Goal: Transaction & Acquisition: Purchase product/service

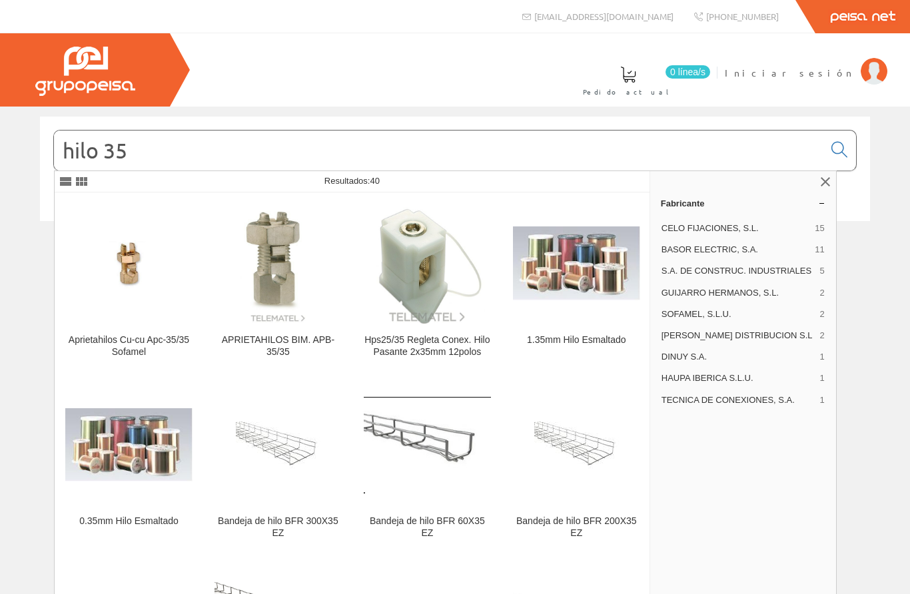
click at [852, 70] on span "Iniciar sesión" at bounding box center [788, 72] width 129 height 13
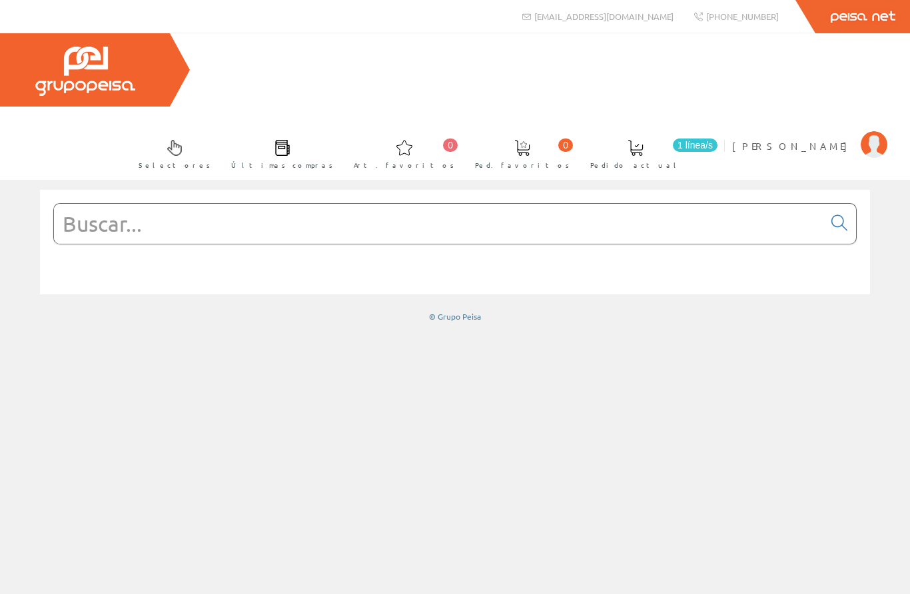
click at [454, 204] on input "text" at bounding box center [438, 224] width 769 height 40
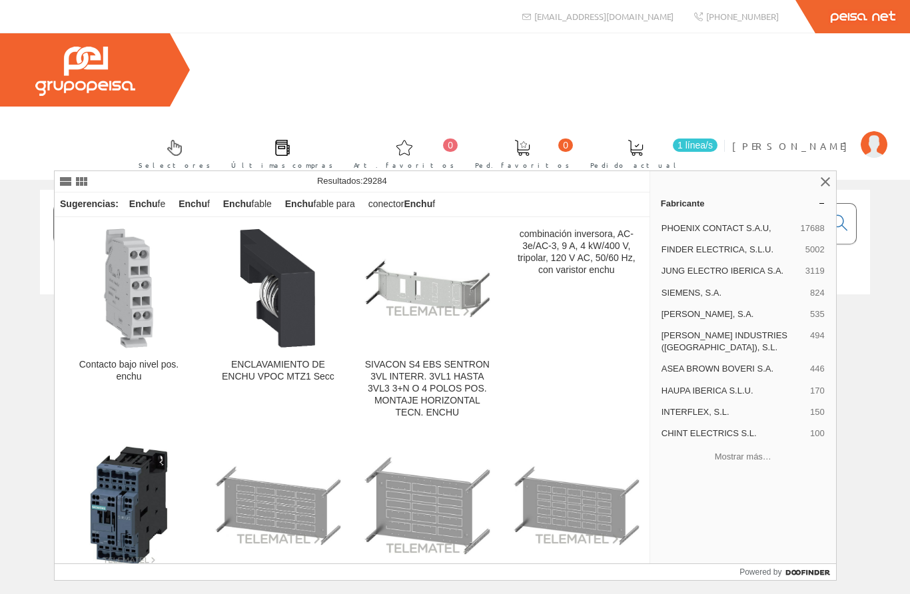
click at [256, 204] on input "Enchu" at bounding box center [438, 224] width 769 height 40
click at [208, 204] on input "Enchu" at bounding box center [438, 224] width 769 height 40
click at [194, 204] on input "Enchu" at bounding box center [438, 224] width 769 height 40
click at [189, 204] on input "Enchu" at bounding box center [438, 224] width 769 height 40
type input "Enchu"
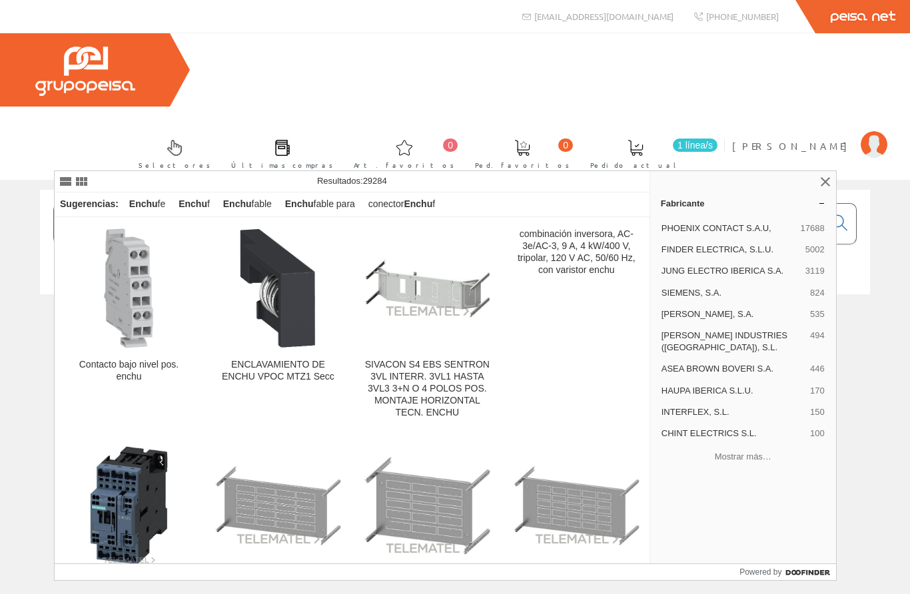
click at [820, 177] on link at bounding box center [825, 182] width 16 height 16
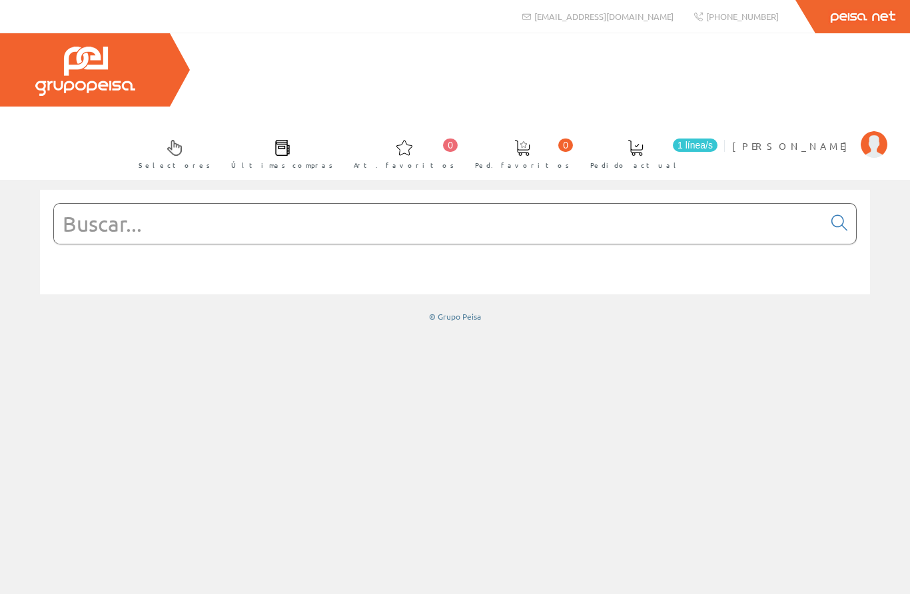
click at [423, 204] on input "text" at bounding box center [438, 224] width 769 height 40
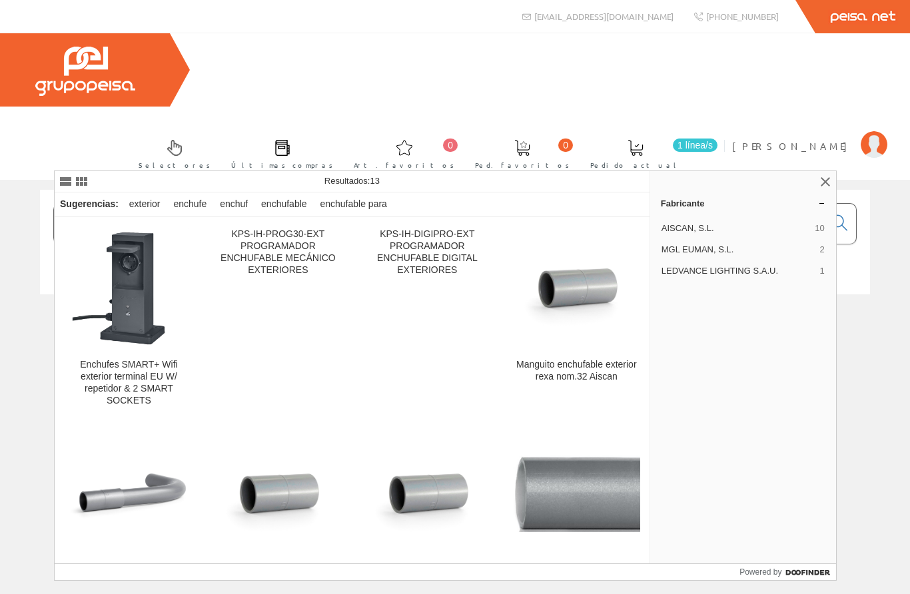
type input "Enchufe exterior"
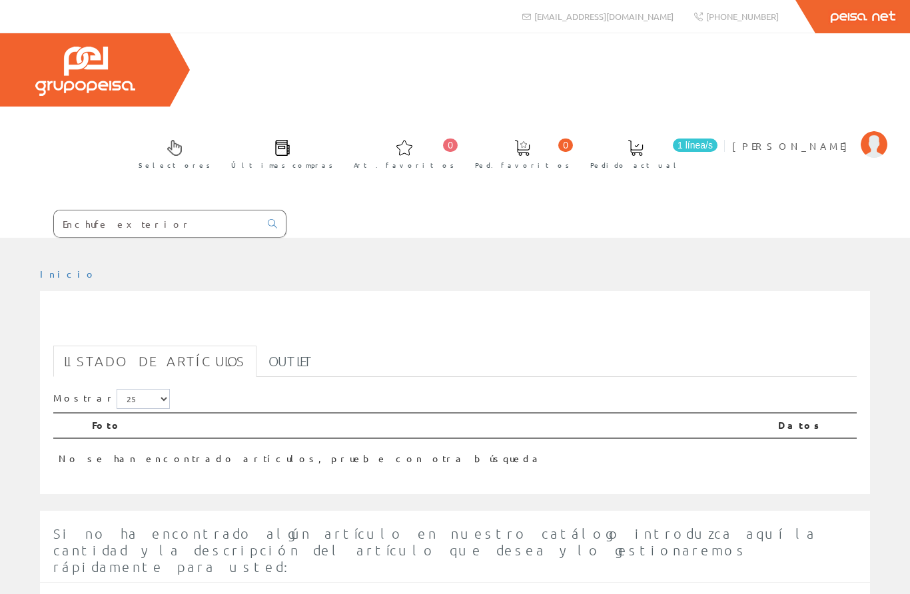
click at [196, 210] on input "Enchufe exterior" at bounding box center [157, 223] width 206 height 27
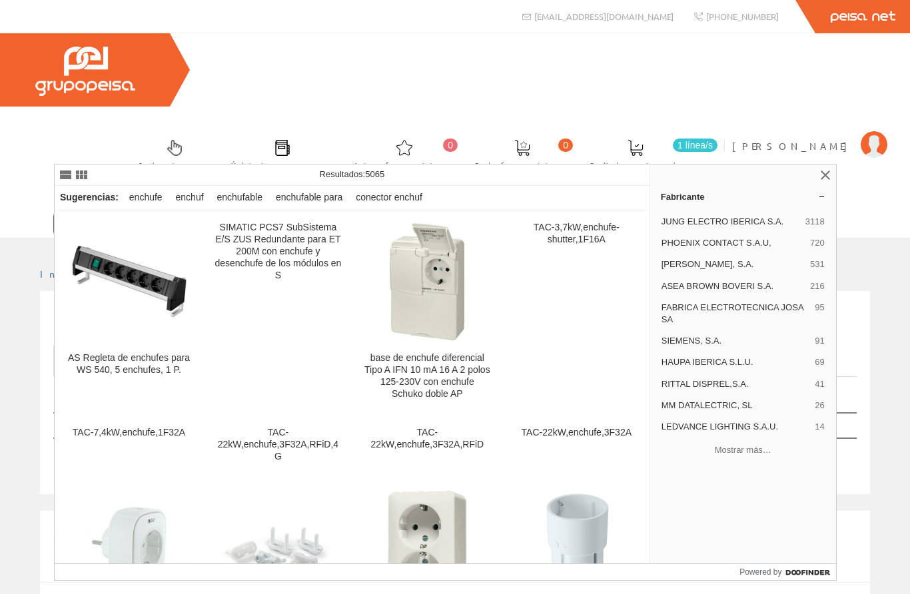
click at [866, 312] on div "Enchufe exterior Listado de artículos Outlet Mostrar 5 15 25 50 Foto Datos" at bounding box center [455, 392] width 830 height 203
click at [228, 210] on input "Enchufe e" at bounding box center [157, 223] width 206 height 27
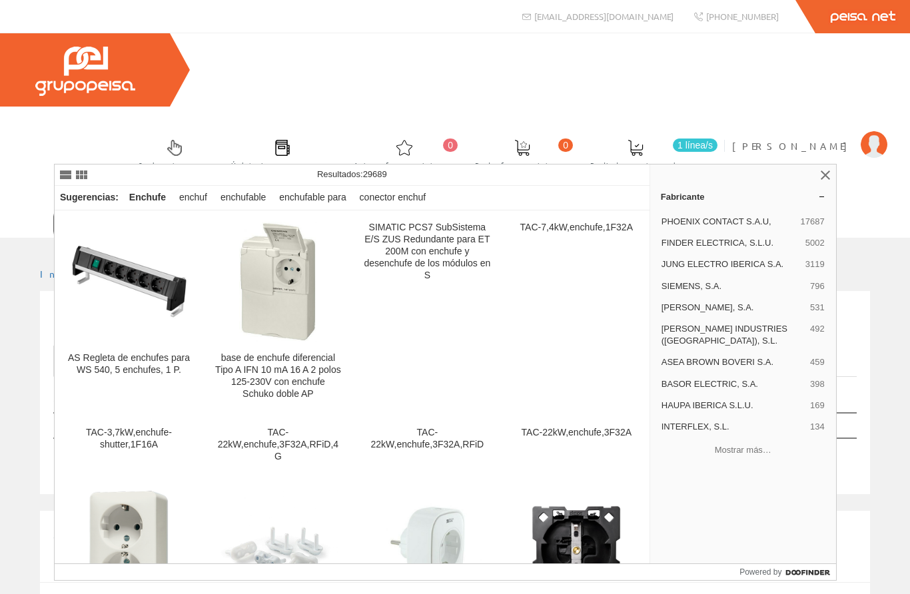
type input "Enchufe"
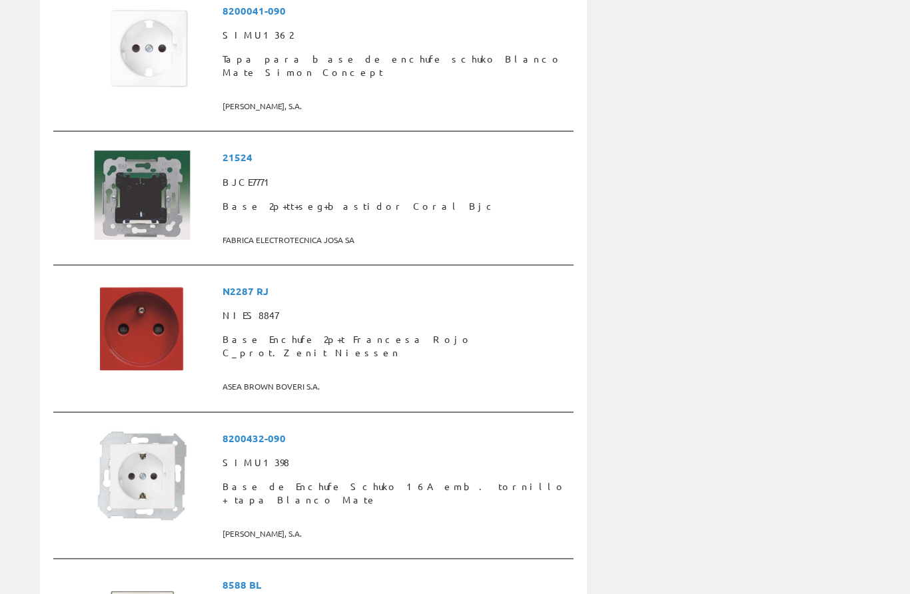
scroll to position [3326, 0]
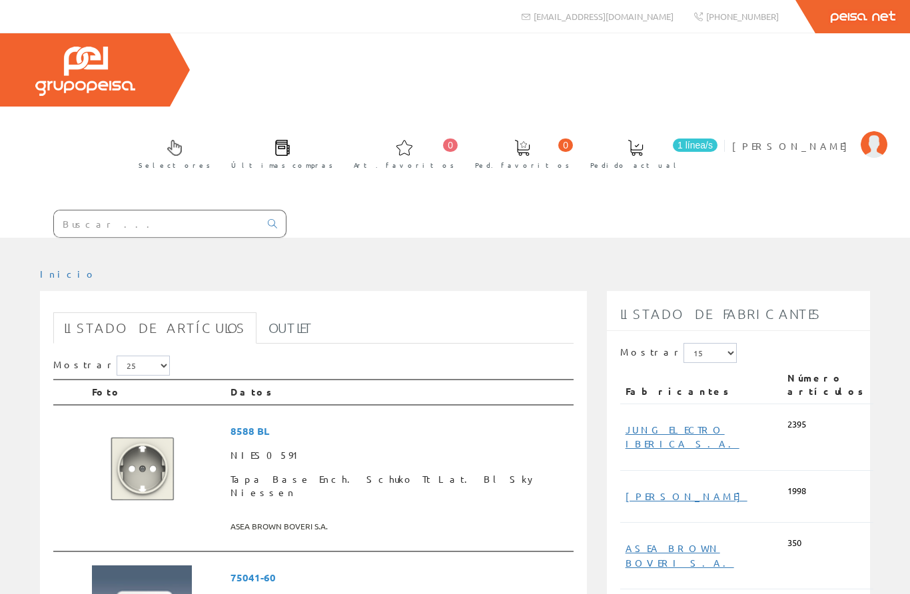
click at [196, 210] on input "text" at bounding box center [157, 223] width 206 height 27
click at [90, 210] on input "En" at bounding box center [157, 223] width 206 height 27
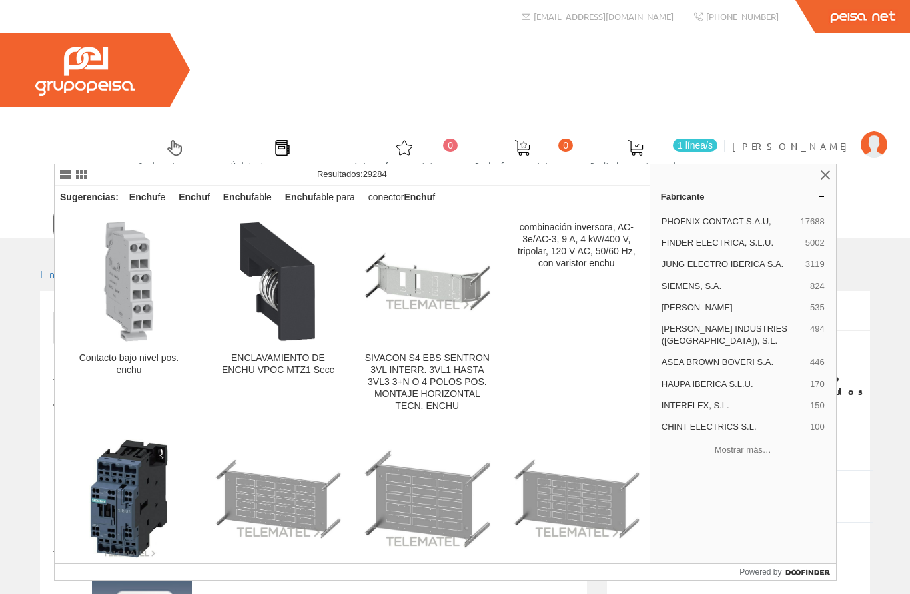
type input "Enchu"
click at [338, 431] on link "SIVACON S4 Placa SENTRON 3VL Interruptor 3VL1-3 hasta 250A 4 polos, posición ve…" at bounding box center [278, 536] width 148 height 216
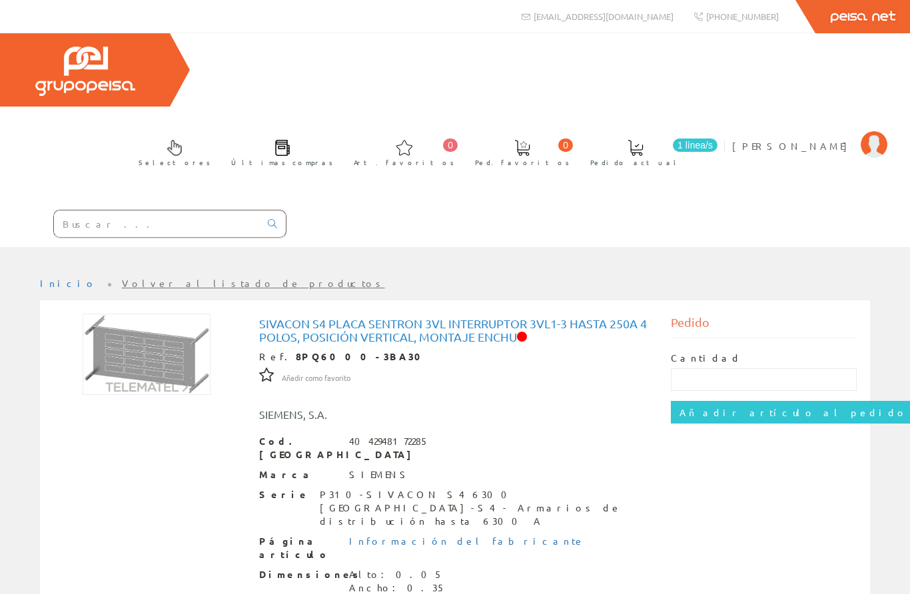
click at [106, 210] on input "text" at bounding box center [157, 223] width 206 height 27
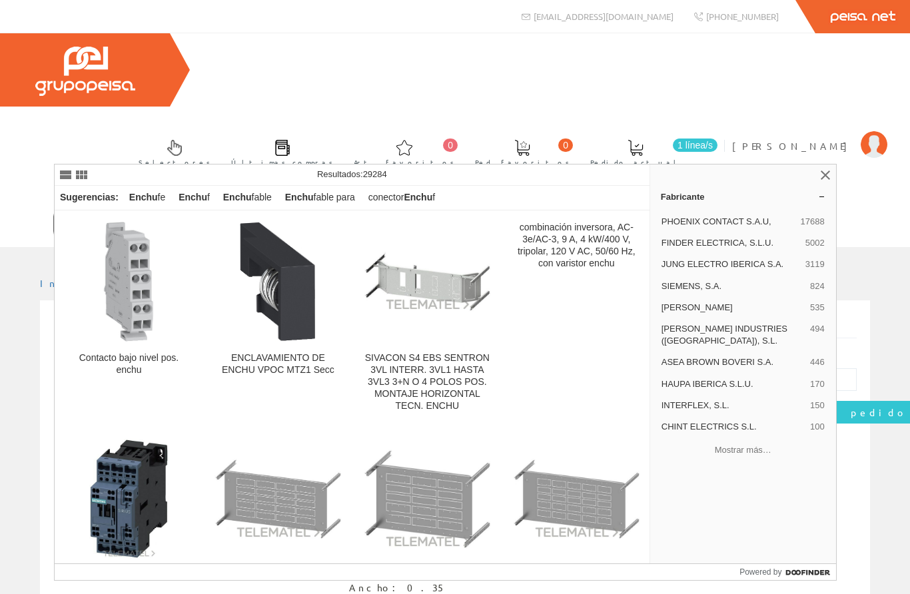
type input "Enchu"
click at [337, 435] on link "SIVACON S4 Placa SENTRON 3VL Interruptor 3VL1-3 hasta 250A 4 polos, posición ve…" at bounding box center [278, 536] width 148 height 216
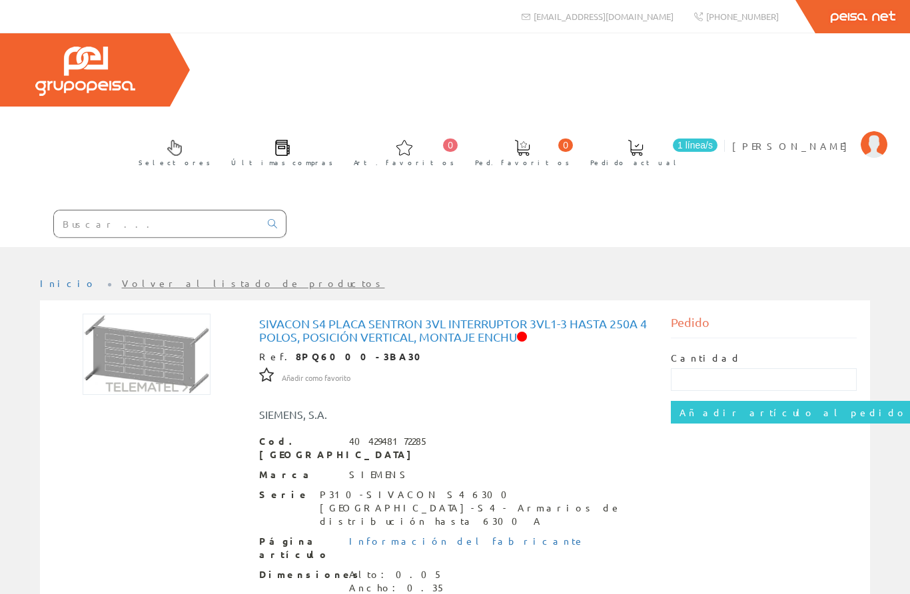
click at [106, 210] on input "text" at bounding box center [157, 223] width 206 height 27
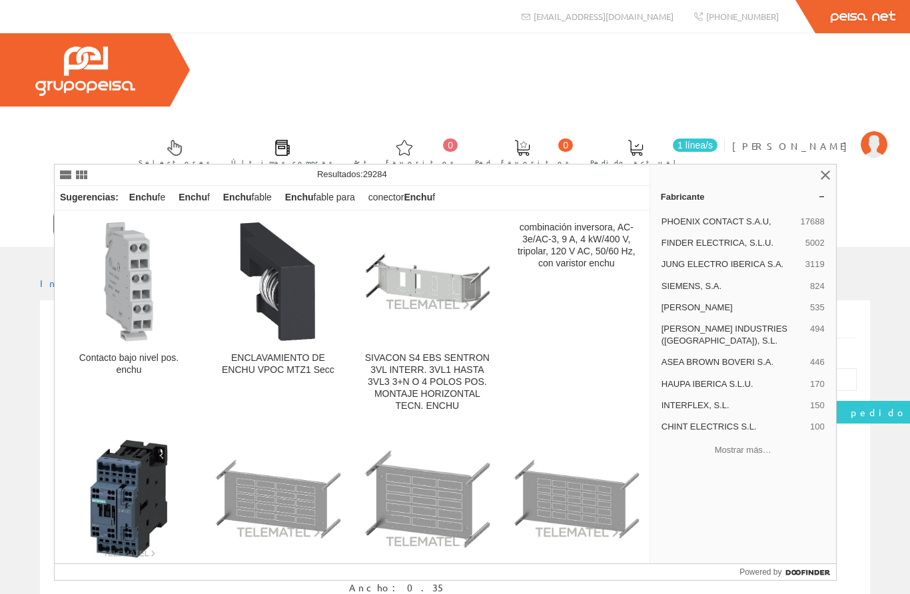
type input "Enchu"
click at [339, 431] on link "SIVACON S4 Placa SENTRON 3VL Interruptor 3VL1-3 hasta 250A 4 polos, posición ve…" at bounding box center [278, 536] width 148 height 216
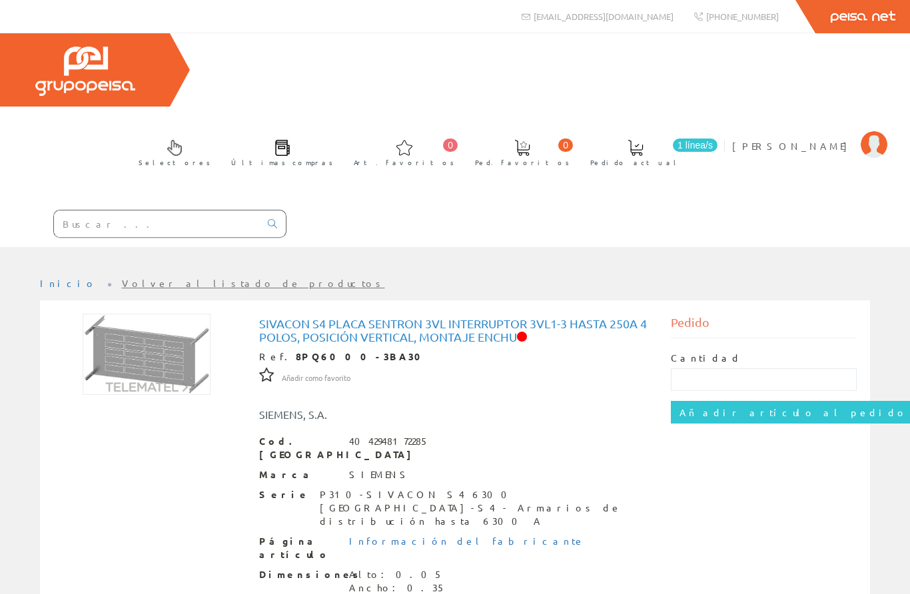
click at [200, 210] on input "text" at bounding box center [157, 223] width 206 height 27
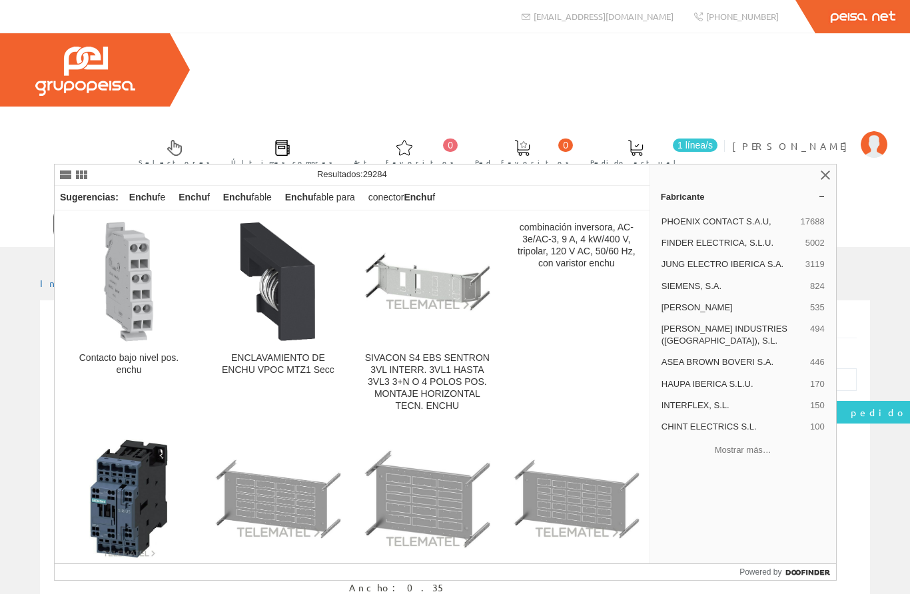
click at [196, 210] on input "Enchu" at bounding box center [157, 223] width 206 height 27
click at [161, 210] on input "Enchu" at bounding box center [157, 223] width 206 height 27
type input "Enchu"
click at [815, 182] on div "Fabricante PHOENIX CONTACT S.A.U, 17688 FINDER ELECTRICA, S.L.U. 5002 JUNG ELEC…" at bounding box center [742, 363] width 186 height 399
click at [820, 179] on link at bounding box center [825, 175] width 16 height 16
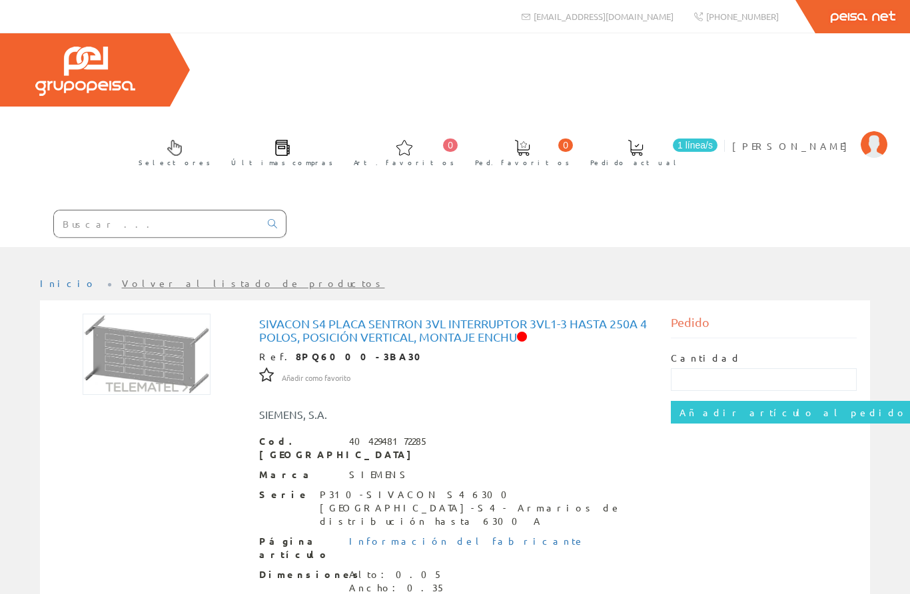
click at [123, 210] on input "text" at bounding box center [157, 223] width 206 height 27
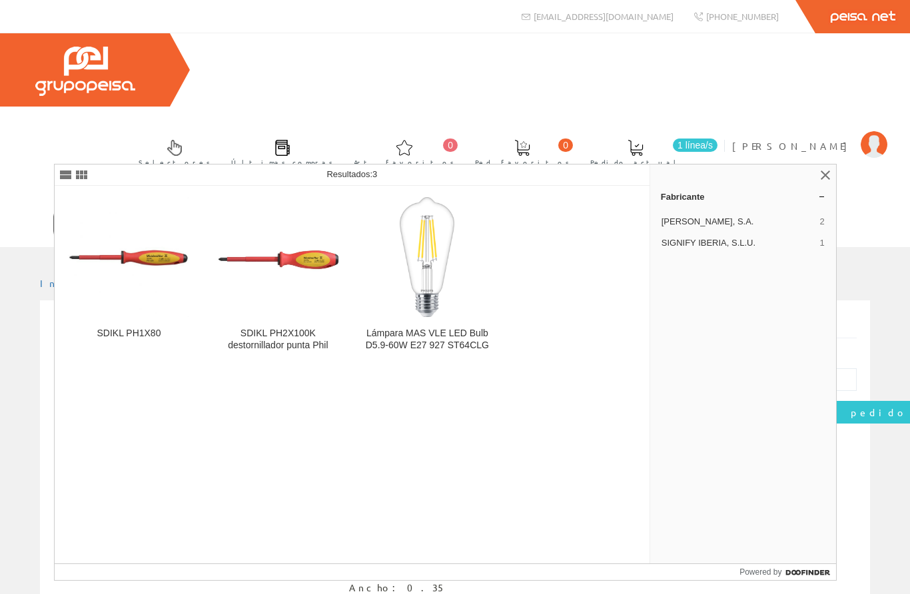
click at [116, 210] on input "Stukloon" at bounding box center [157, 223] width 206 height 27
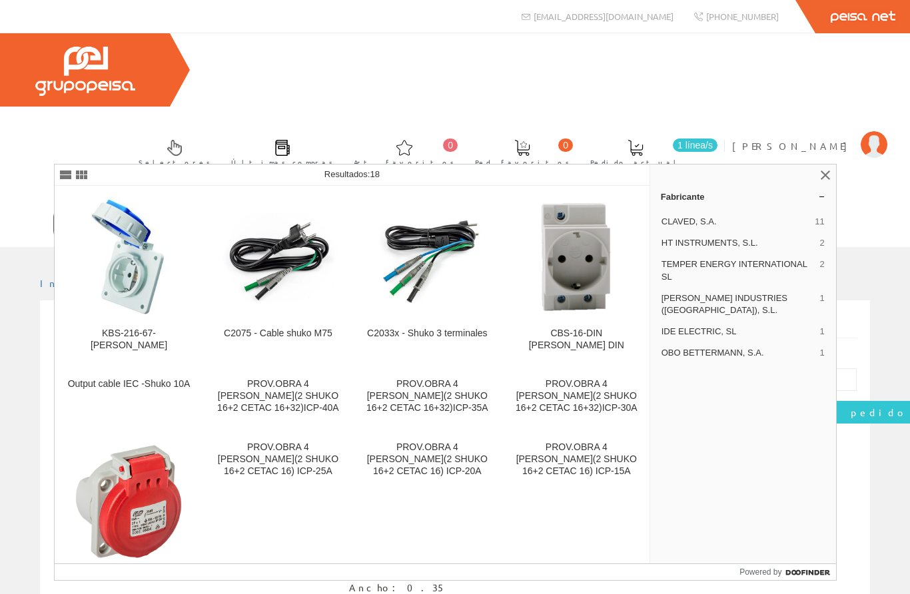
click at [62, 210] on input "Shuko" at bounding box center [157, 223] width 206 height 27
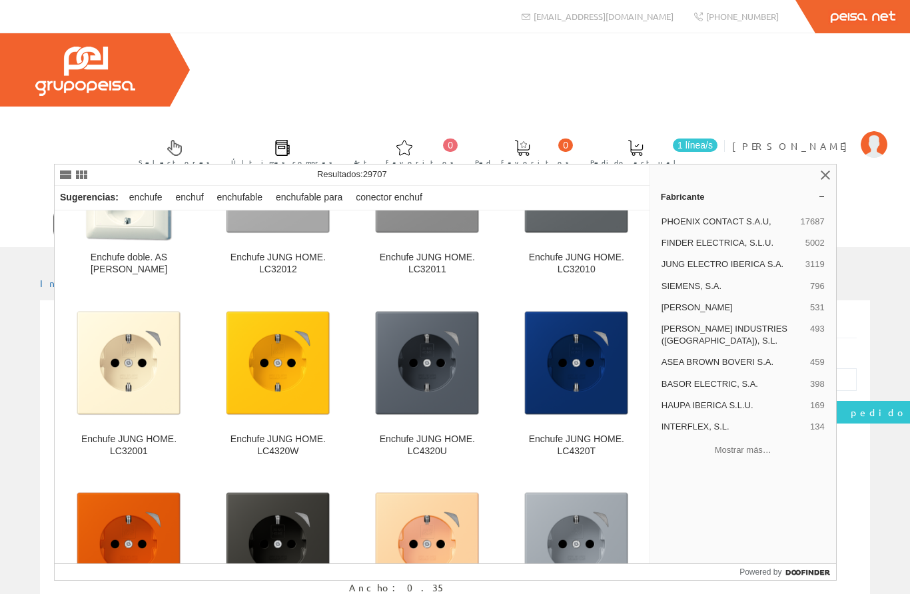
scroll to position [5227, 0]
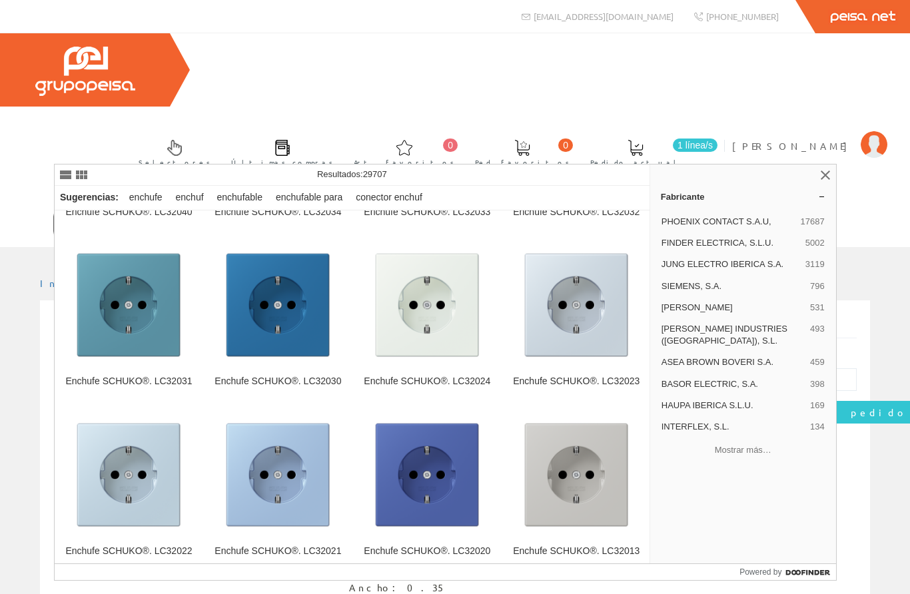
click at [169, 210] on input "Enchufe Shuko" at bounding box center [157, 223] width 206 height 27
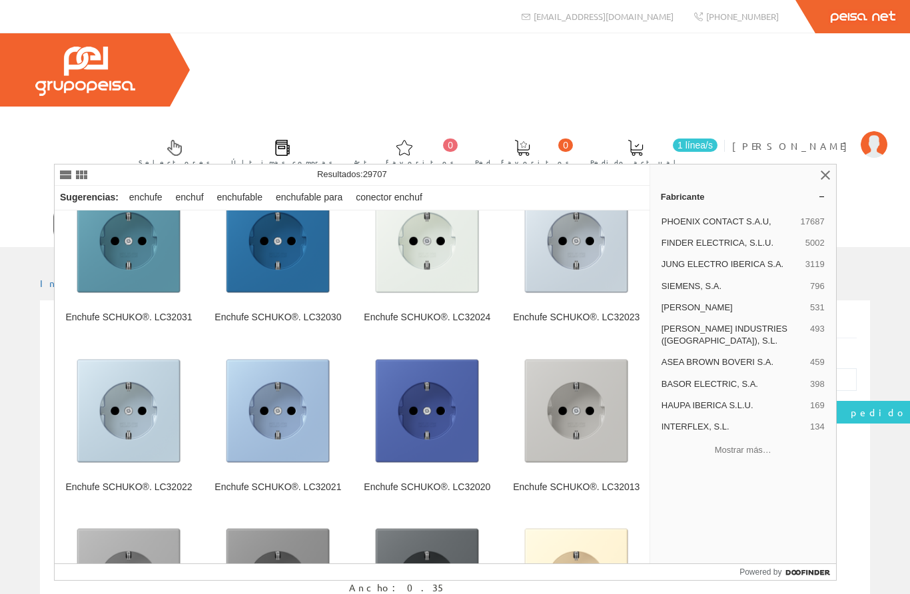
scroll to position [13308, 0]
click at [200, 210] on input "Enchufe Shuko" at bounding box center [157, 223] width 206 height 27
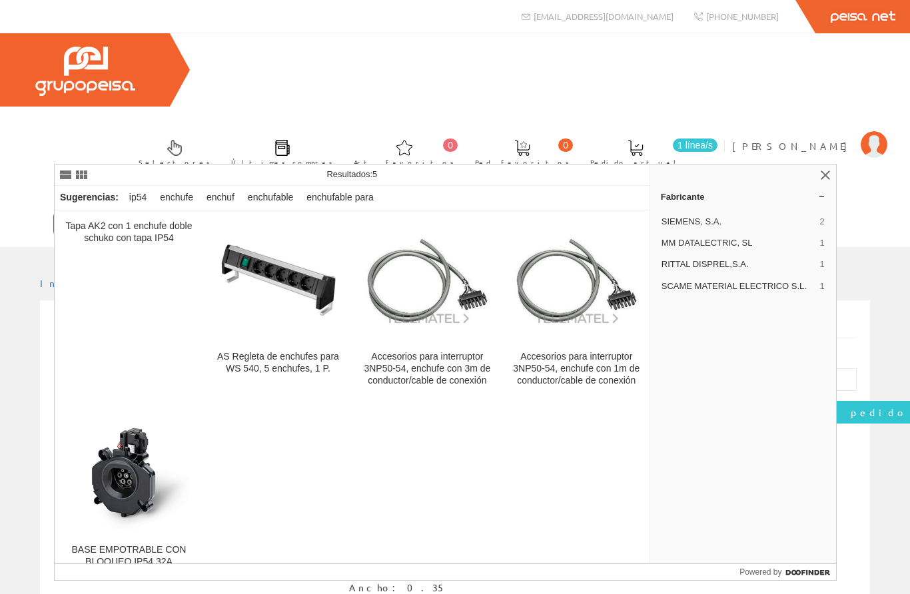
scroll to position [-1, 0]
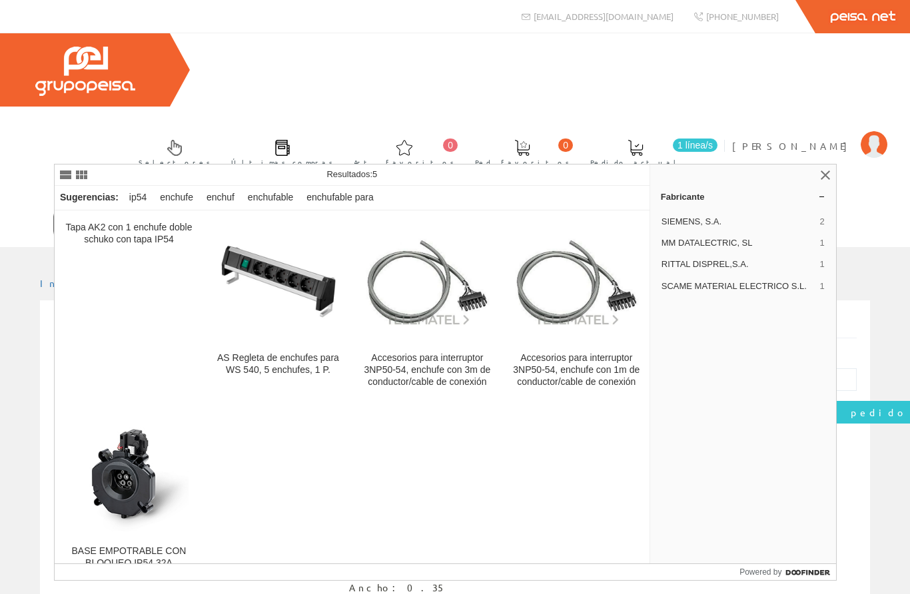
click at [188, 210] on input "Enchufe ip54" at bounding box center [157, 223] width 206 height 27
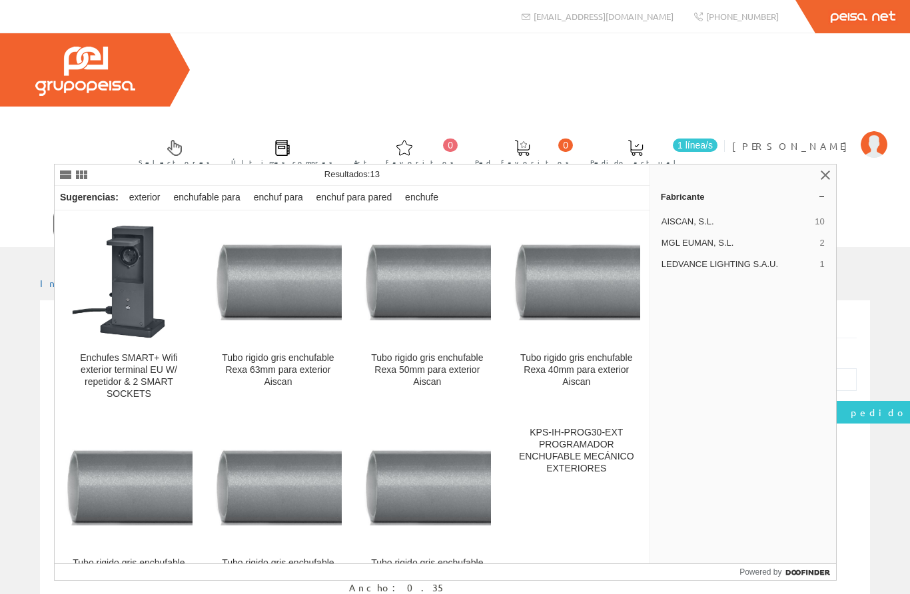
type input "Enchufe para exterior"
click at [148, 338] on img at bounding box center [129, 282] width 120 height 120
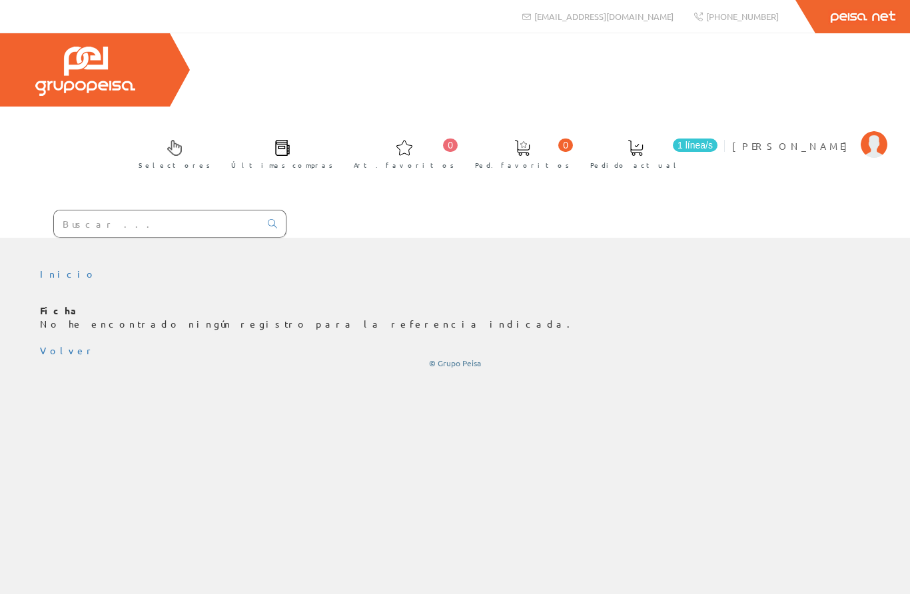
click at [218, 210] on input "text" at bounding box center [157, 223] width 206 height 27
click at [186, 210] on input "text" at bounding box center [157, 223] width 206 height 27
click at [177, 210] on input "text" at bounding box center [157, 223] width 206 height 27
paste input "4490472-030"
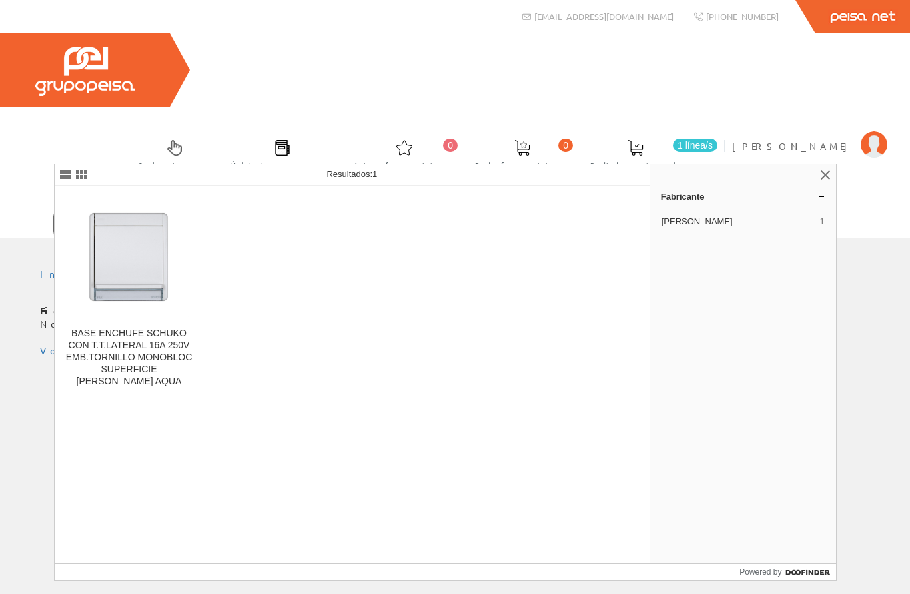
type input "4490472-030"
click at [135, 271] on img at bounding box center [129, 257] width 120 height 120
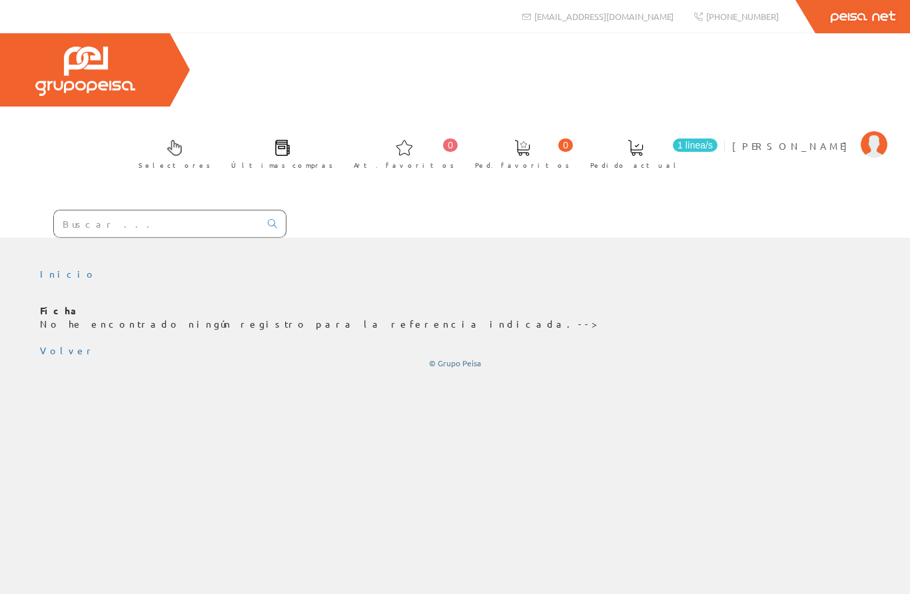
click at [180, 210] on input "text" at bounding box center [157, 223] width 206 height 27
click at [182, 210] on input "text" at bounding box center [157, 223] width 206 height 27
click at [187, 210] on input "text" at bounding box center [157, 223] width 206 height 27
paste input "4490472-030"
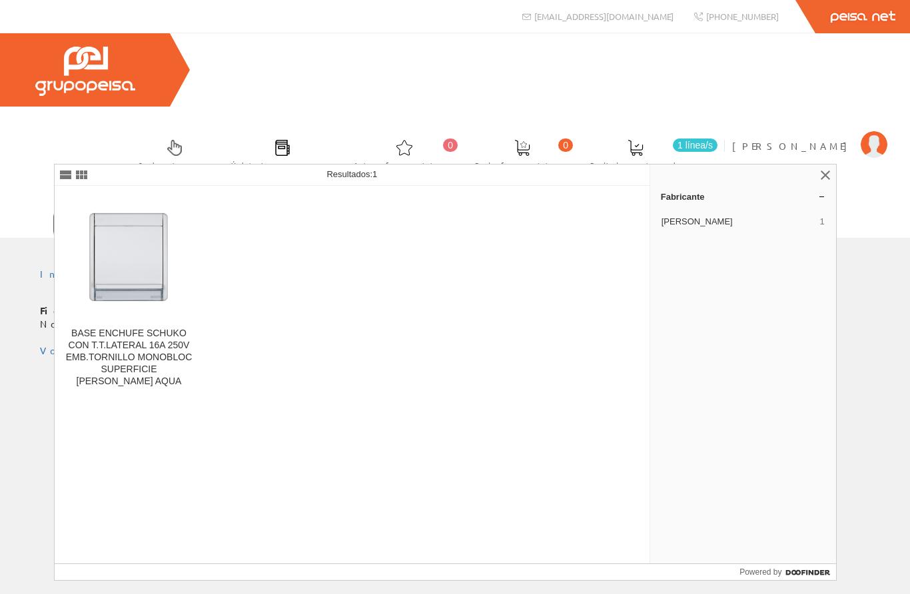
type input "4490472-030"
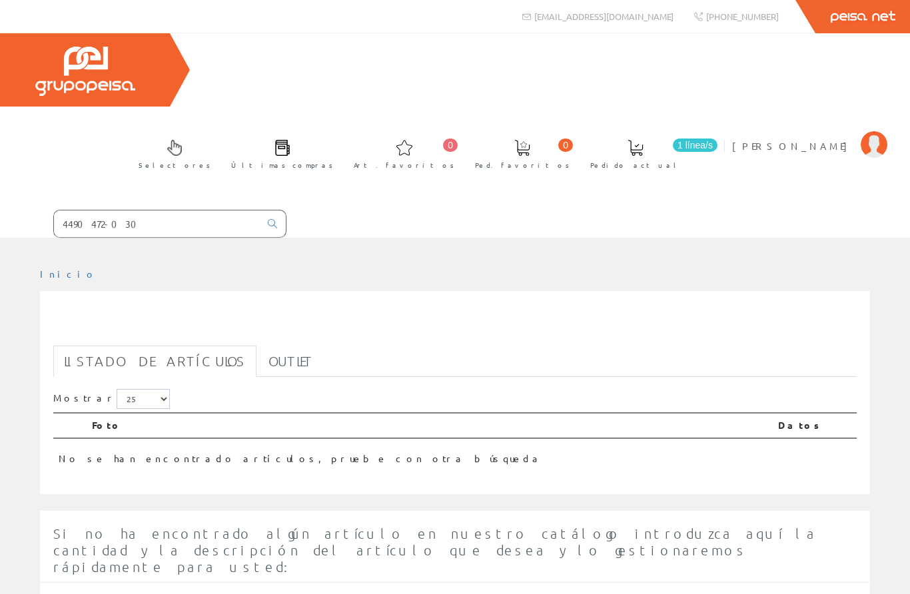
click at [192, 210] on input "4490472-030" at bounding box center [157, 223] width 206 height 27
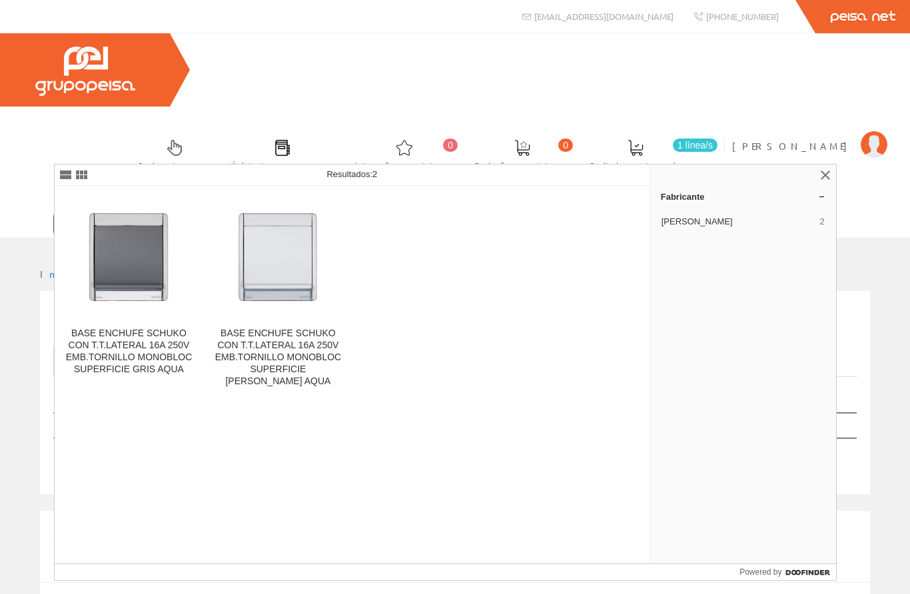
type input "4490472-03"
click at [304, 359] on div "BASE ENCHUFE SCHUKO CON T.T.LATERAL 16A 250V EMB.TORNILLO MONOBLOC SUPERFICIE B…" at bounding box center [277, 358] width 127 height 60
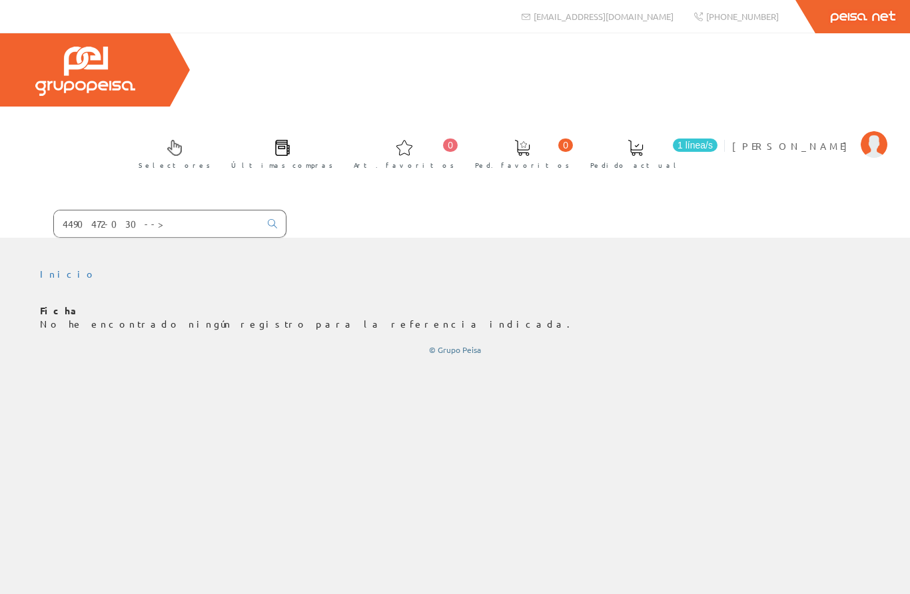
click at [717, 138] on span "1 línea/s" at bounding box center [695, 144] width 45 height 13
